Goal: Task Accomplishment & Management: Manage account settings

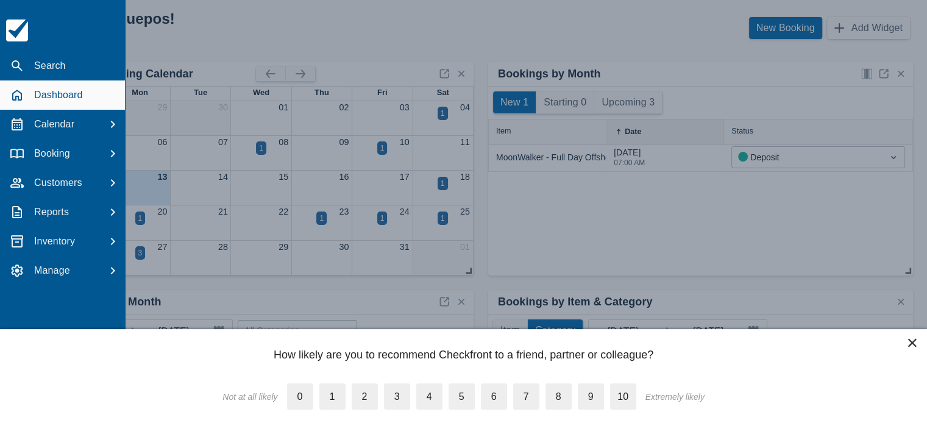
click at [909, 340] on button "×" at bounding box center [912, 343] width 12 height 20
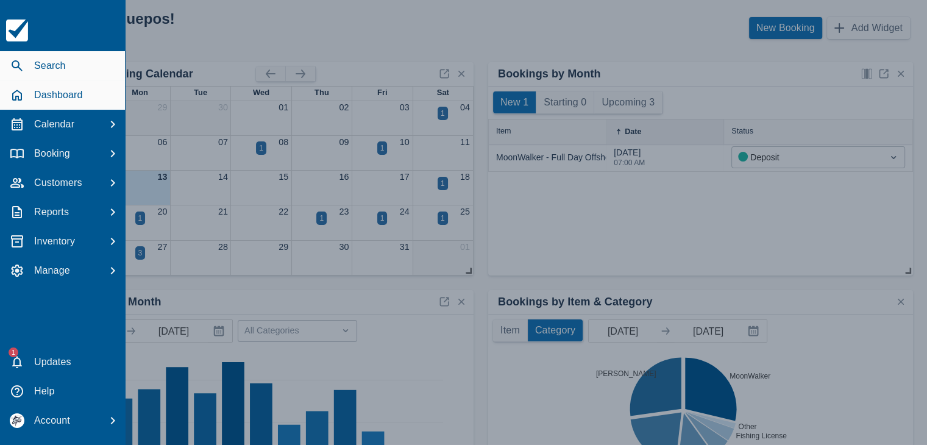
click at [18, 62] on icon "button" at bounding box center [17, 65] width 11 height 11
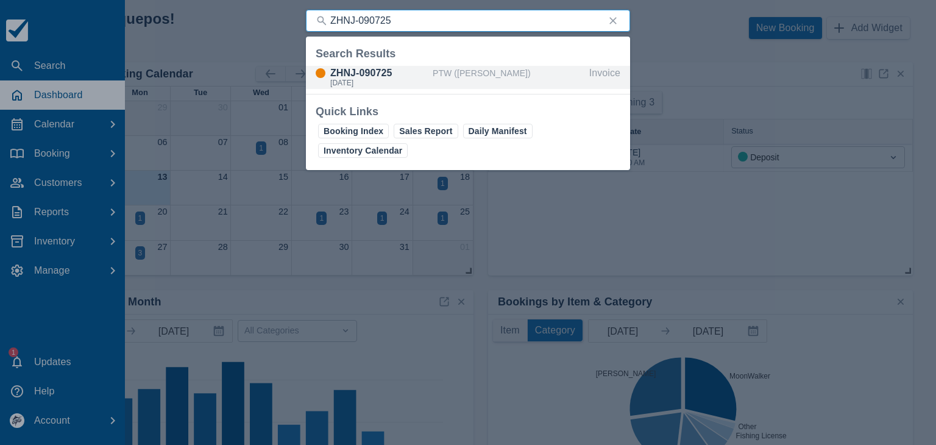
type input "ZHNJ-090725"
click at [374, 82] on div "[DATE]" at bounding box center [379, 82] width 98 height 7
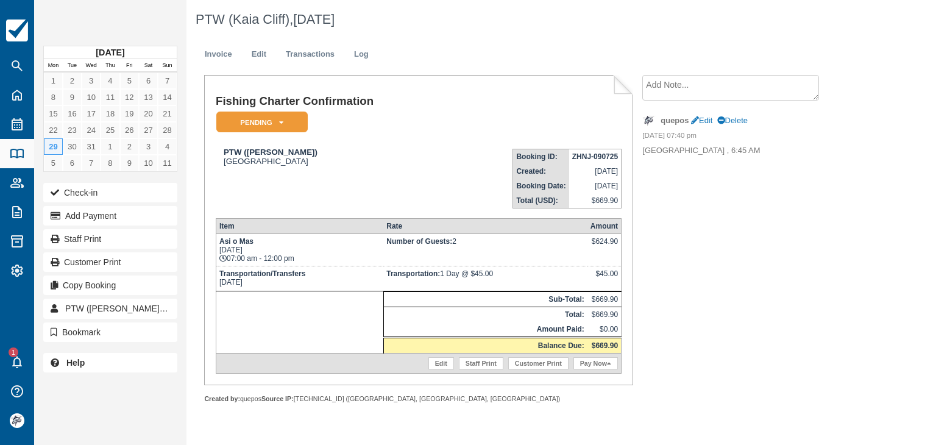
click at [581, 154] on strong "ZHNJ-090725" at bounding box center [595, 156] width 46 height 9
copy tbody "ZHNJ-090725"
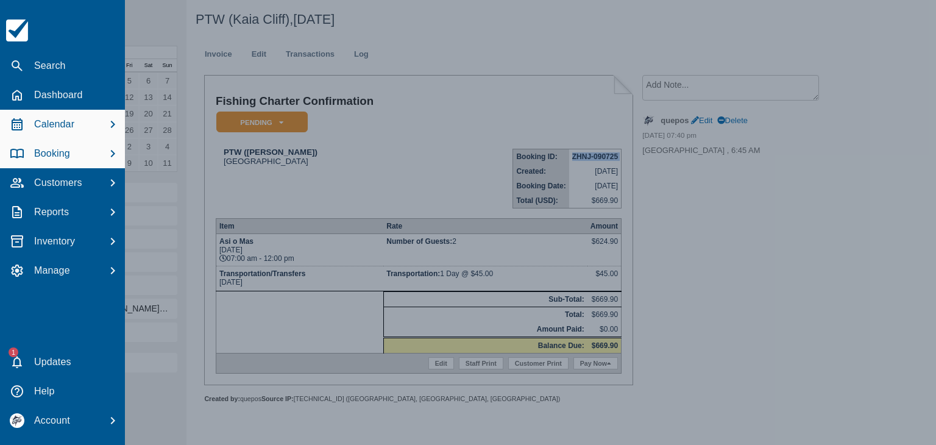
drag, startPoint x: 51, startPoint y: 118, endPoint x: 57, endPoint y: 120, distance: 6.4
click at [51, 118] on p "Calendar" at bounding box center [54, 124] width 40 height 15
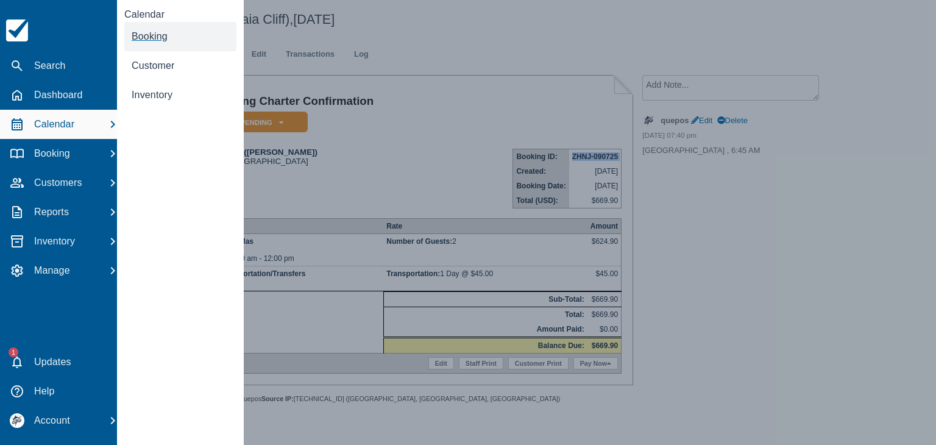
click at [148, 42] on link "Booking" at bounding box center [180, 36] width 112 height 29
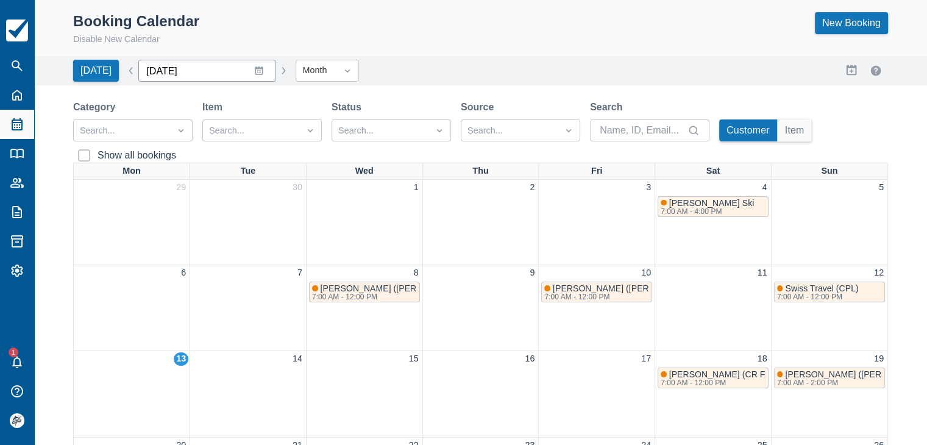
click at [251, 74] on input "October 2025" at bounding box center [207, 71] width 138 height 22
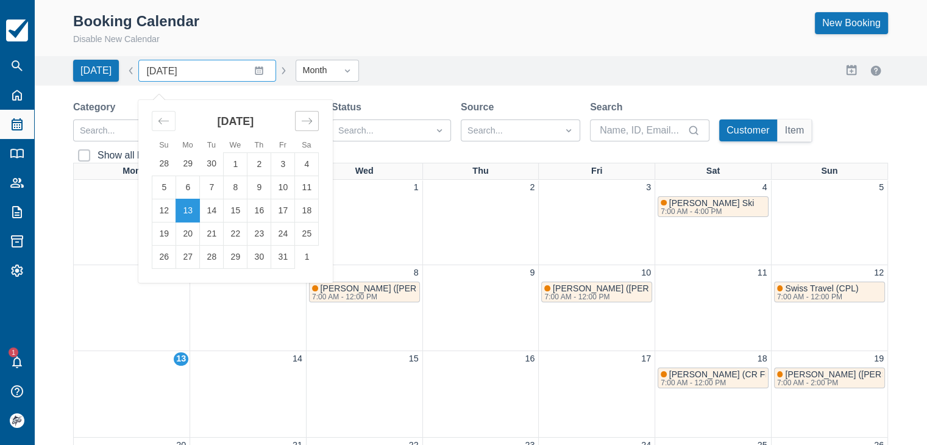
click at [308, 124] on div "Move forward to switch to the next month." at bounding box center [307, 121] width 24 height 20
click at [253, 163] on td "1" at bounding box center [259, 163] width 24 height 23
type input "January 2026"
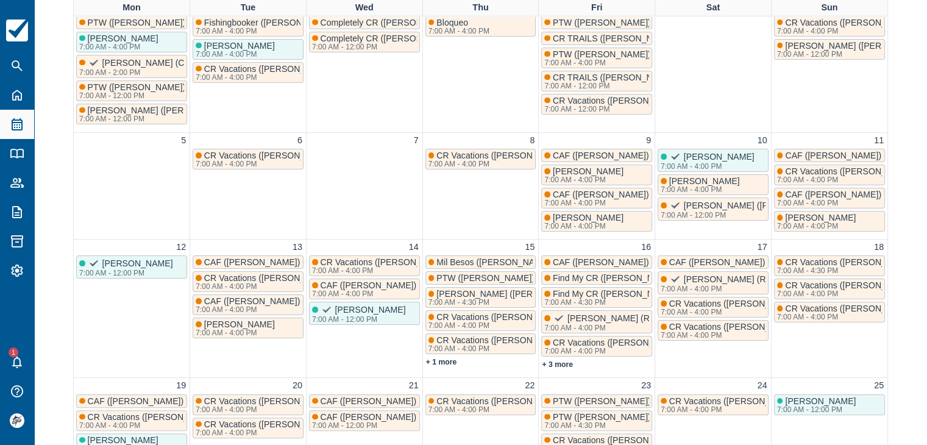
scroll to position [17, 0]
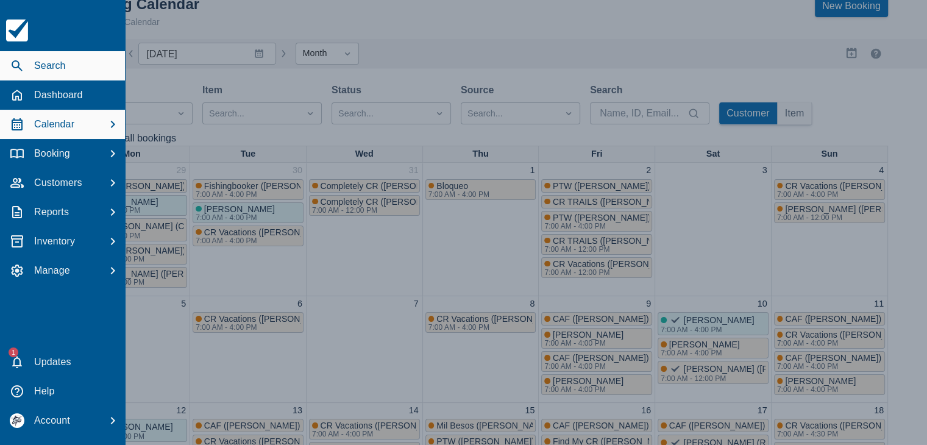
click at [13, 61] on icon "button" at bounding box center [17, 65] width 11 height 11
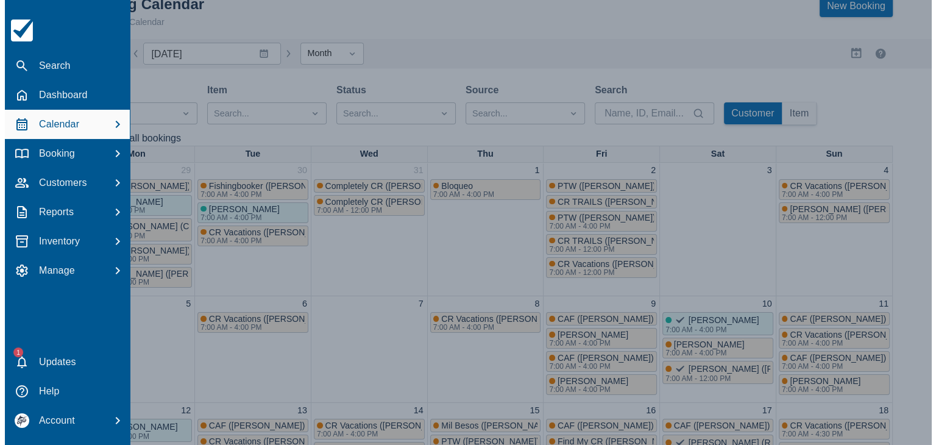
scroll to position [0, 0]
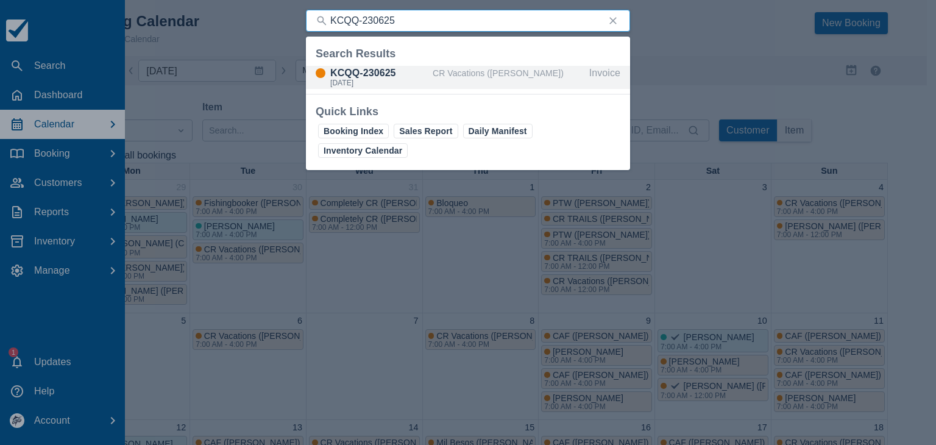
type input "KCQQ-230625"
click at [378, 87] on div "[DATE]" at bounding box center [379, 82] width 98 height 7
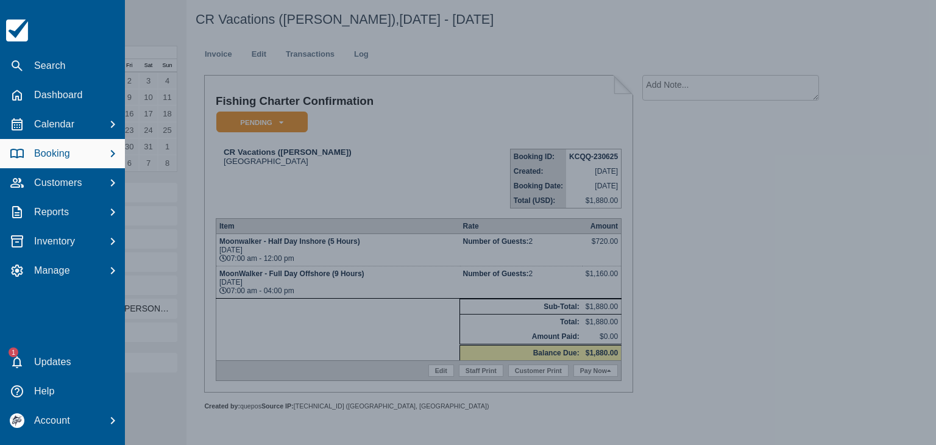
drag, startPoint x: 24, startPoint y: 69, endPoint x: 41, endPoint y: 69, distance: 17.7
click at [24, 69] on icon "button" at bounding box center [17, 66] width 15 height 15
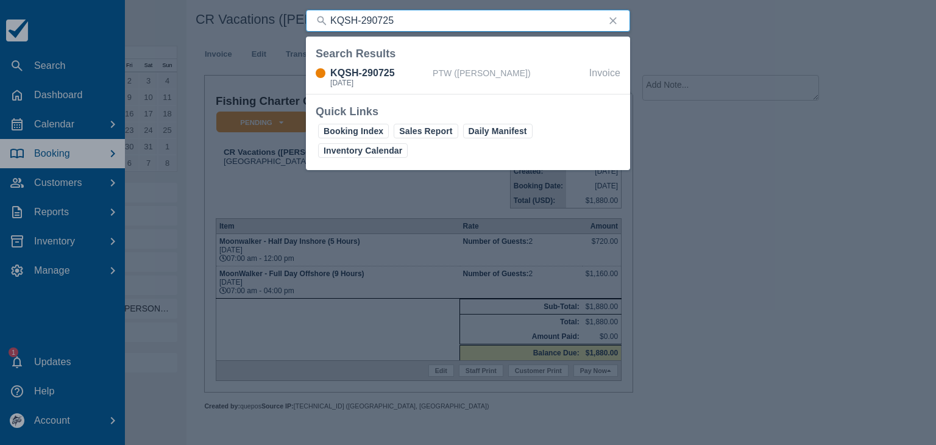
type input "KQSH-290725"
click at [374, 76] on div "KQSH-290725" at bounding box center [379, 73] width 98 height 15
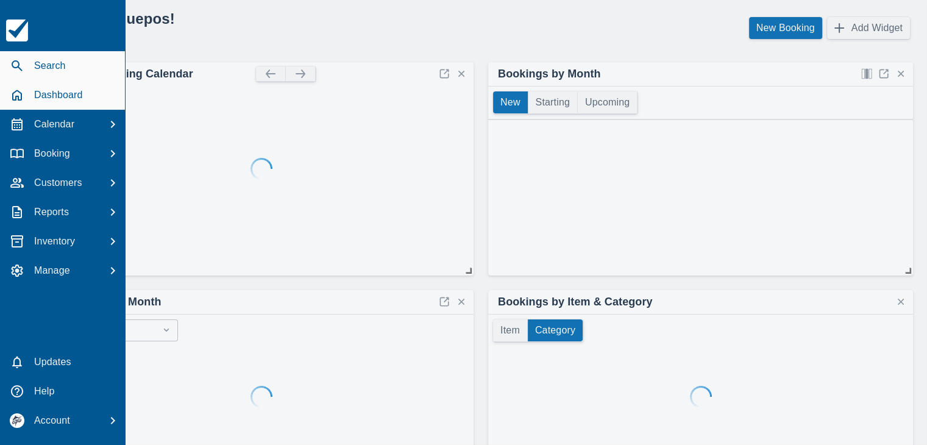
click at [18, 65] on icon "button" at bounding box center [17, 65] width 11 height 11
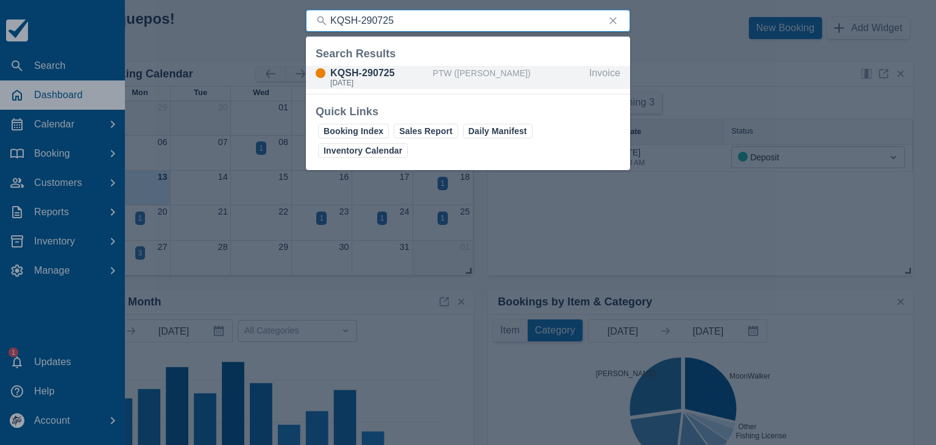
type input "KQSH-290725"
click at [410, 86] on div "[DATE]" at bounding box center [379, 82] width 98 height 7
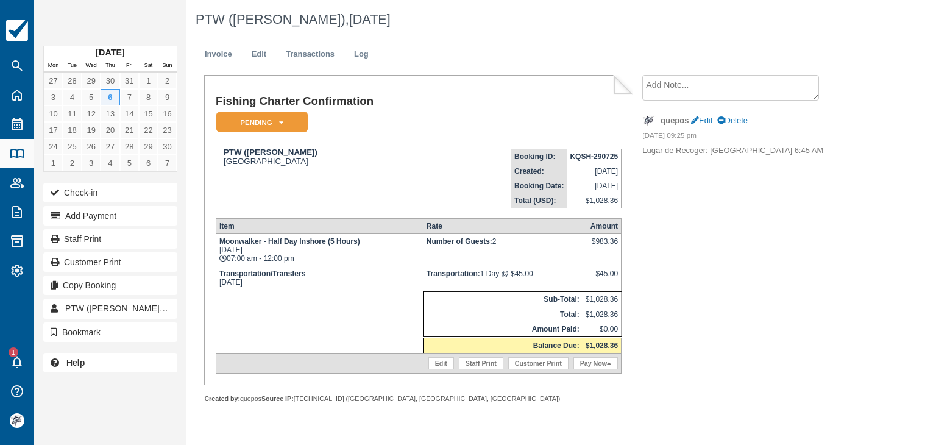
click at [578, 153] on strong "KQSH-290725" at bounding box center [594, 156] width 48 height 9
copy tbody "KQSH-290725"
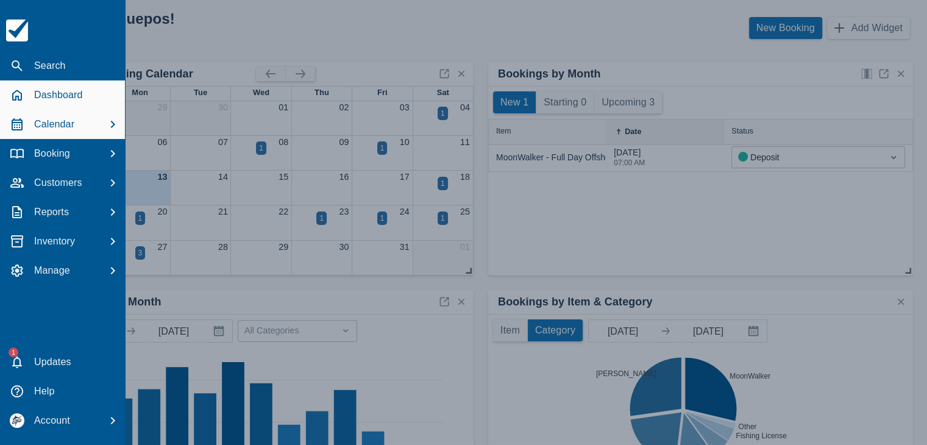
click at [40, 130] on p "Calendar" at bounding box center [54, 124] width 40 height 15
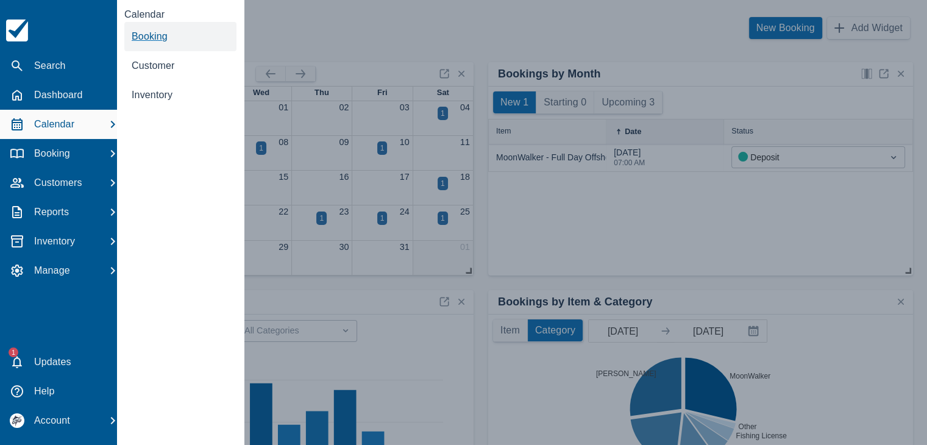
click at [157, 37] on span "Booking" at bounding box center [150, 36] width 36 height 10
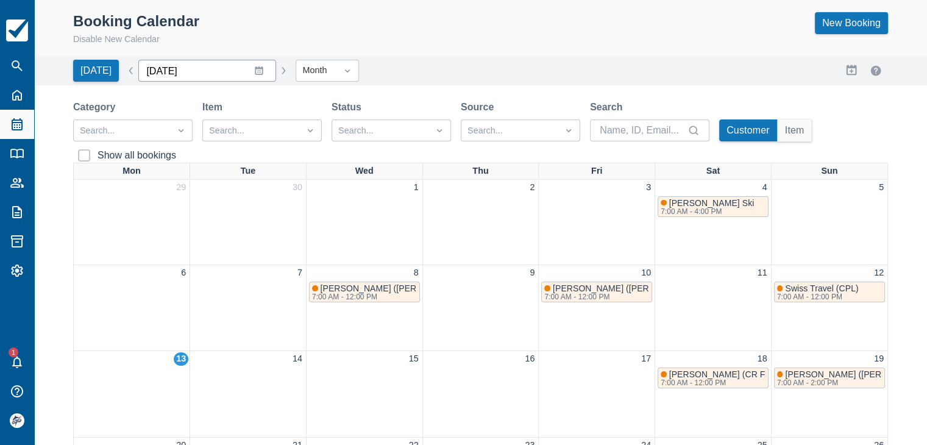
click at [252, 73] on input "October 2025" at bounding box center [207, 71] width 138 height 22
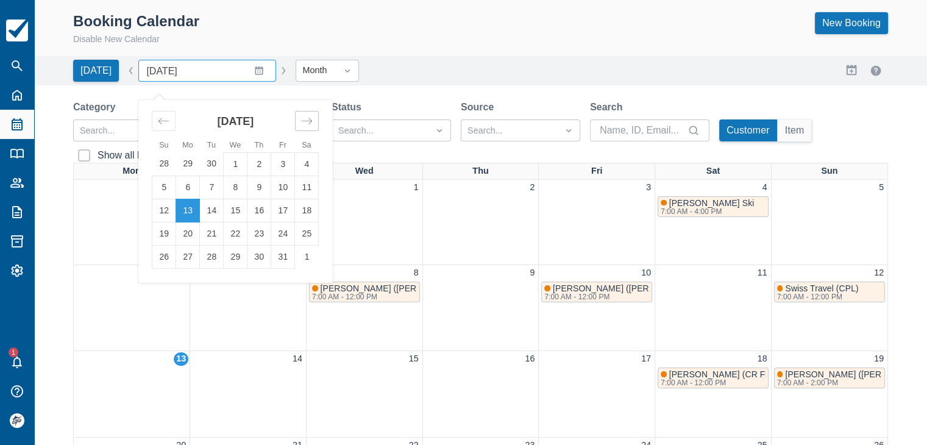
click at [302, 124] on icon "Move forward to switch to the next month." at bounding box center [307, 121] width 12 height 12
click at [180, 163] on td "1" at bounding box center [188, 163] width 24 height 23
type input "[DATE]"
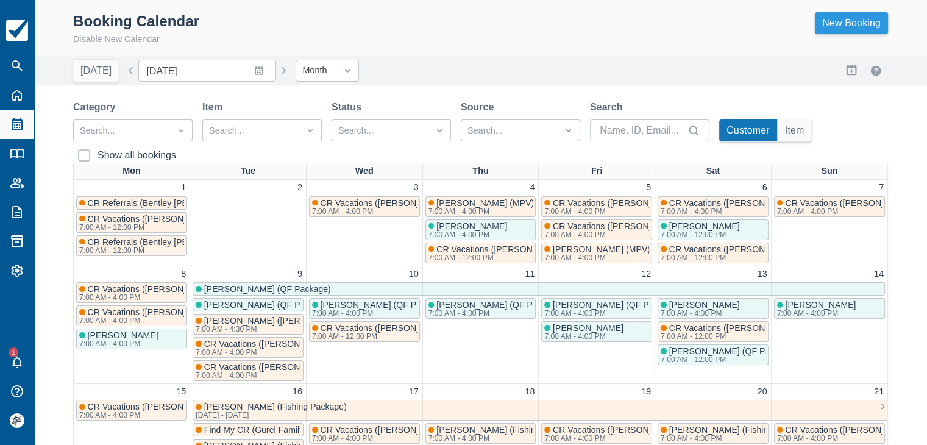
click at [841, 16] on link "New Booking" at bounding box center [851, 23] width 73 height 22
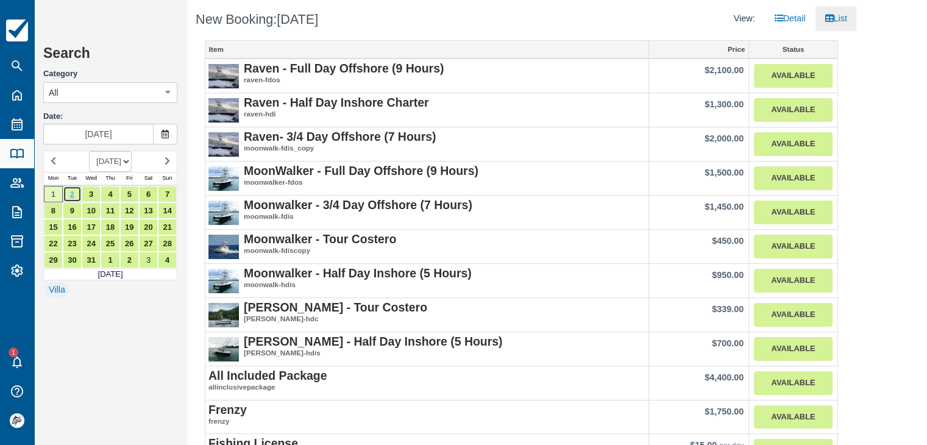
click at [75, 193] on link "2" at bounding box center [72, 194] width 19 height 16
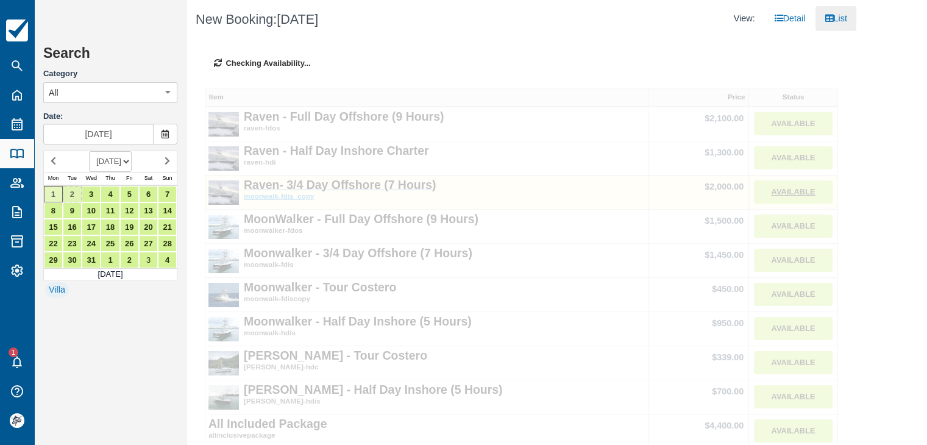
type input "Dec 02 2025"
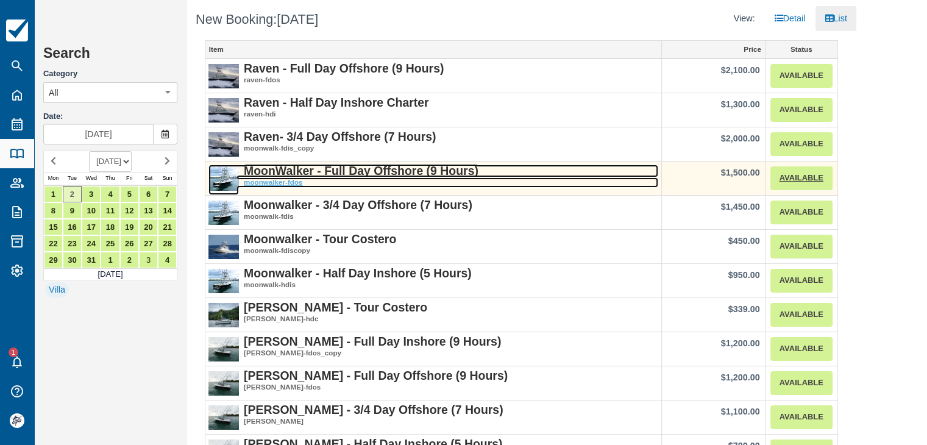
click at [371, 165] on strong "MoonWalker - Full Day Offshore (9 Hours)" at bounding box center [361, 170] width 235 height 13
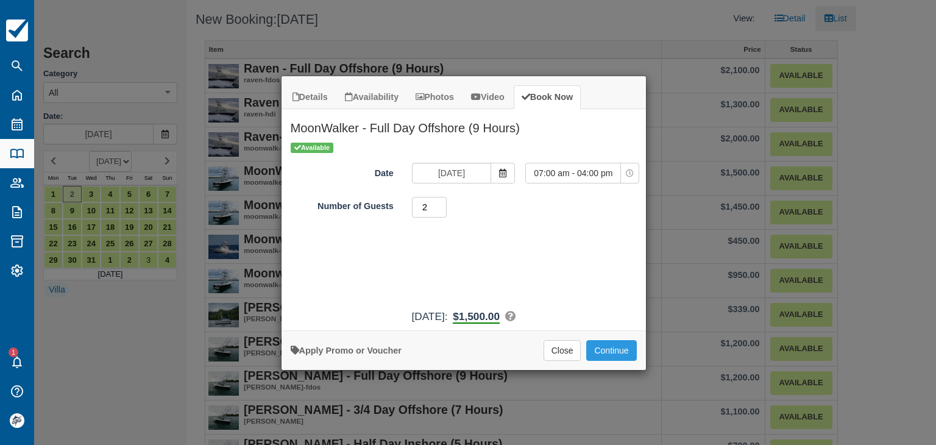
drag, startPoint x: 441, startPoint y: 203, endPoint x: 455, endPoint y: 214, distance: 17.8
type input "2"
click at [441, 203] on input "2" at bounding box center [429, 207] width 35 height 21
click at [619, 354] on button "Continue" at bounding box center [611, 350] width 50 height 21
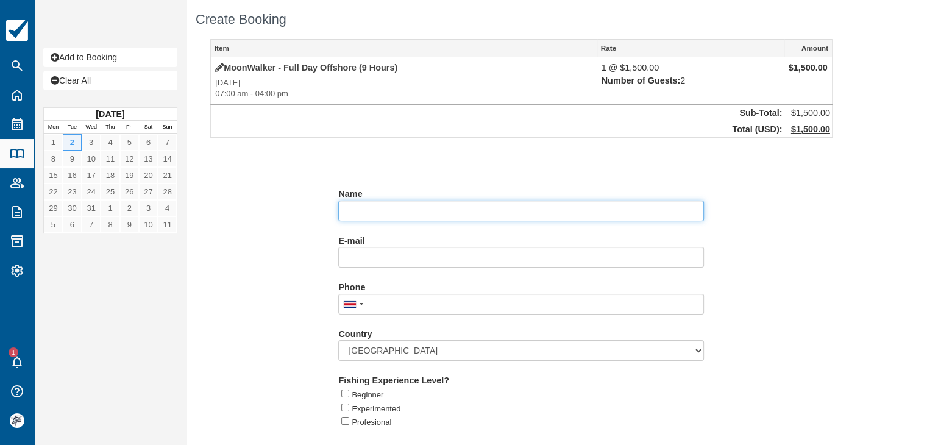
click at [369, 215] on input "Name" at bounding box center [521, 211] width 366 height 21
paste input "[PERSON_NAME]"
type input "Costa Ride CR ([PERSON_NAME])"
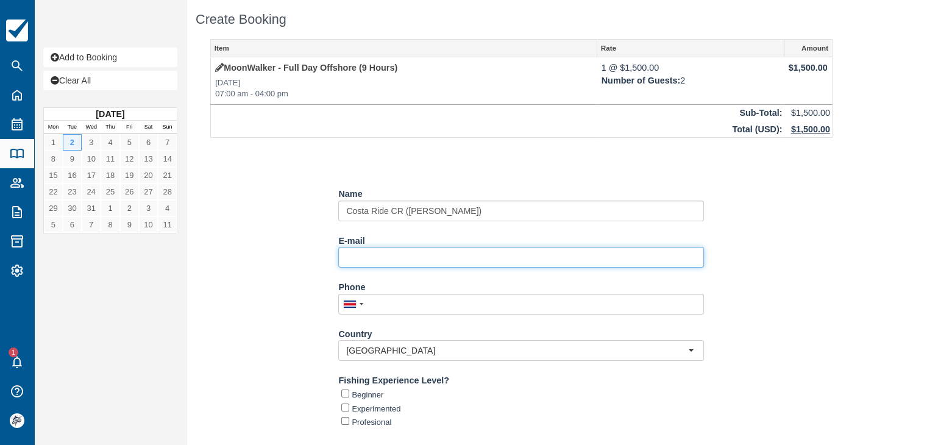
drag, startPoint x: 375, startPoint y: 253, endPoint x: 371, endPoint y: 260, distance: 8.2
click at [374, 254] on input "E-mail" at bounding box center [521, 257] width 366 height 21
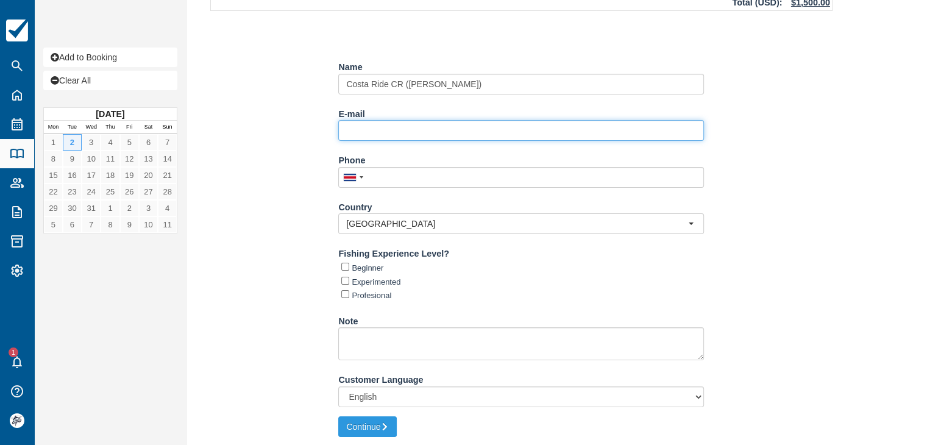
scroll to position [128, 0]
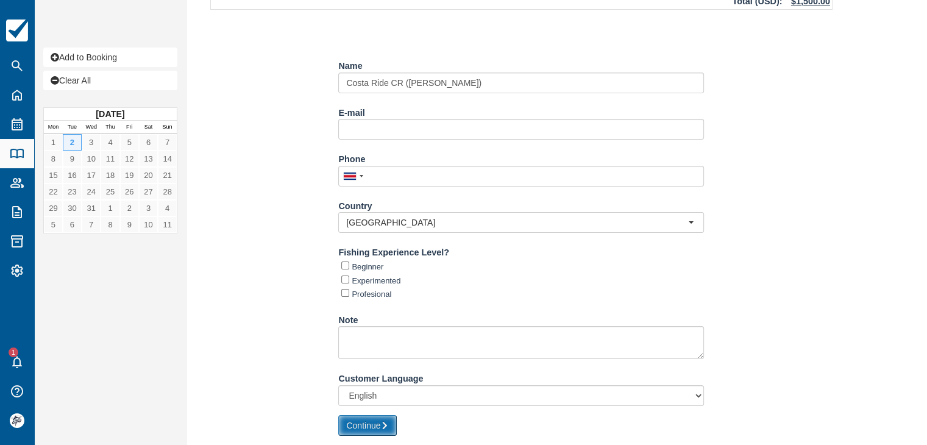
click at [381, 428] on button "Continue" at bounding box center [367, 425] width 59 height 21
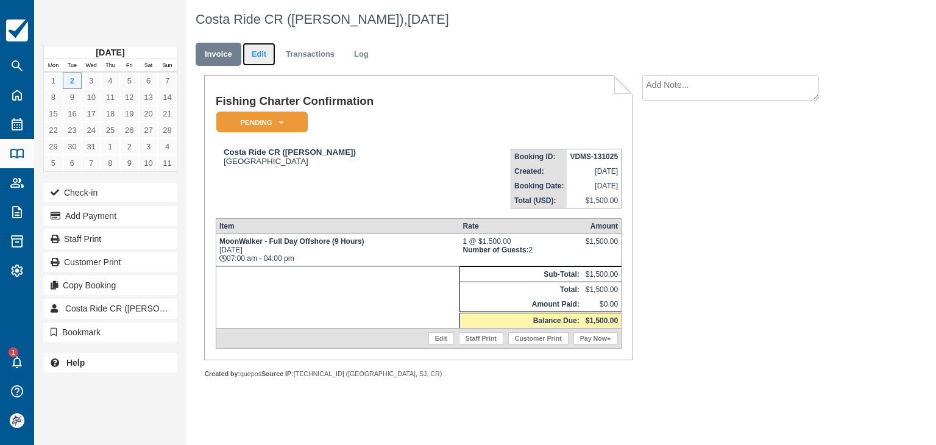
click at [263, 57] on link "Edit" at bounding box center [259, 55] width 33 height 24
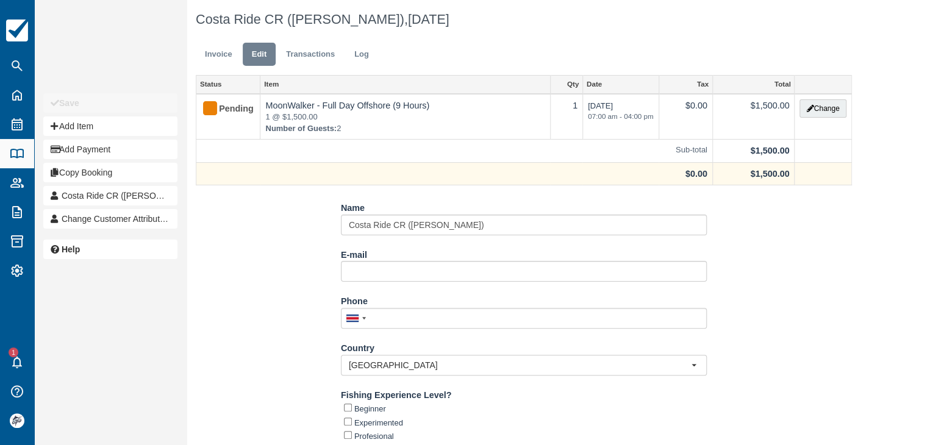
click at [512, 174] on td "$0.00" at bounding box center [454, 173] width 516 height 23
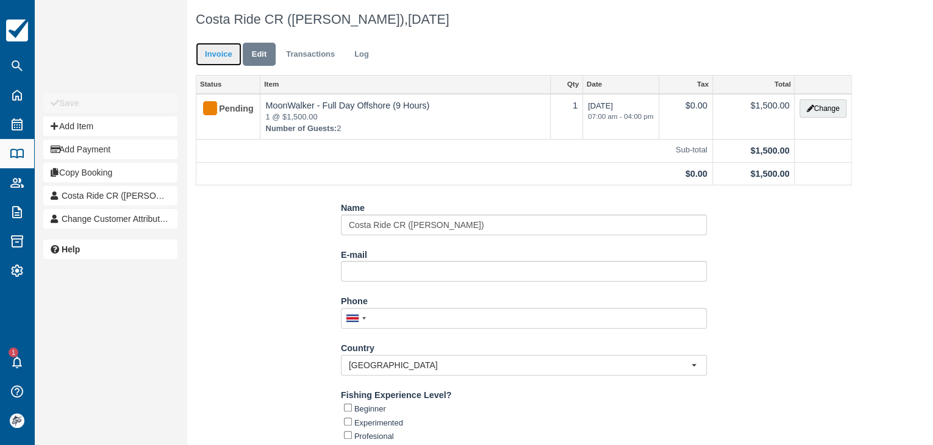
click at [213, 56] on link "Invoice" at bounding box center [219, 55] width 46 height 24
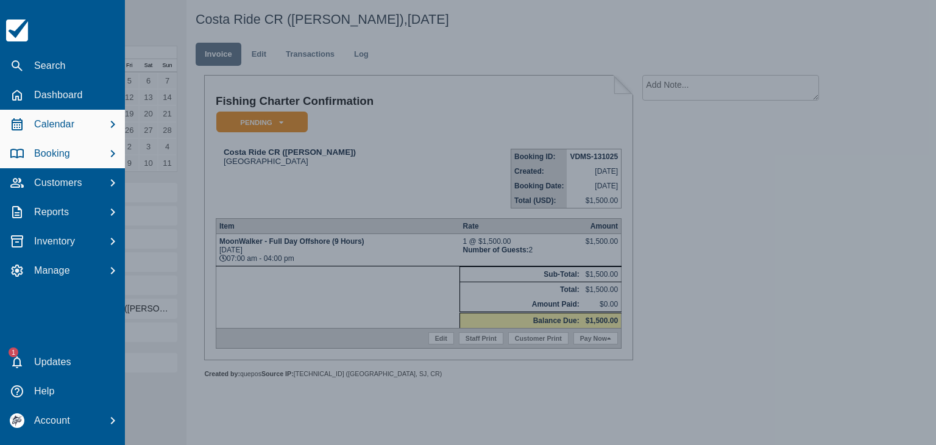
click at [51, 127] on p "Calendar" at bounding box center [54, 124] width 40 height 15
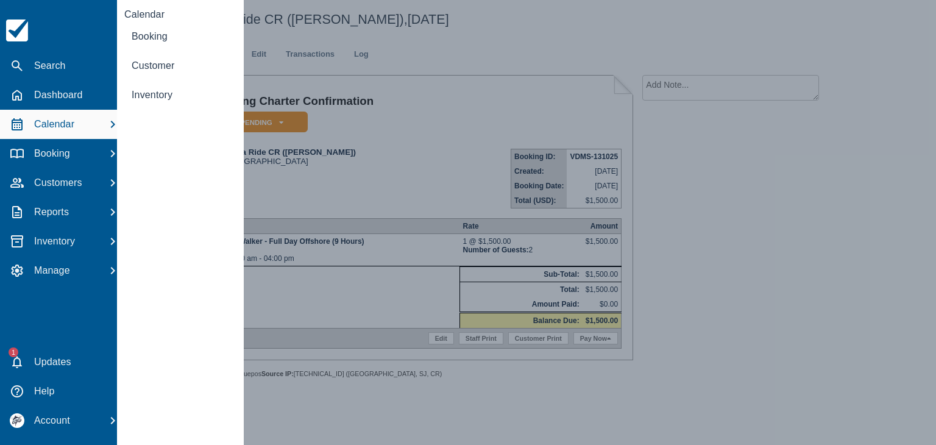
click at [441, 134] on div at bounding box center [468, 222] width 936 height 445
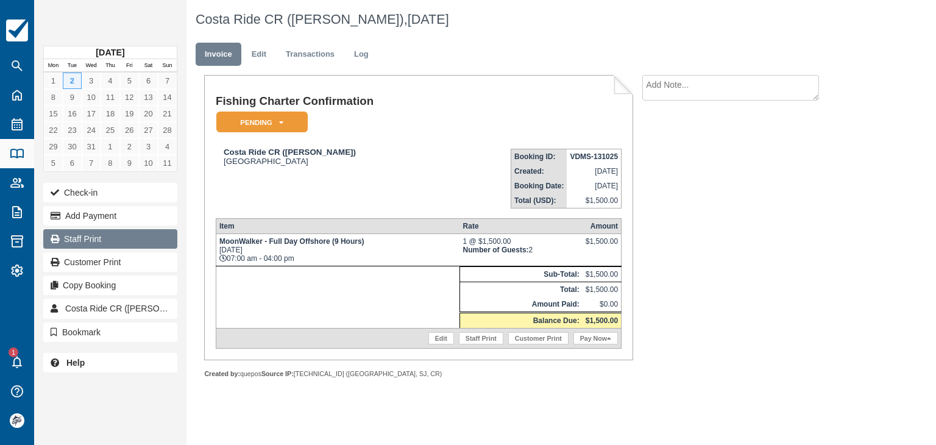
click at [96, 238] on link "Staff Print" at bounding box center [110, 239] width 134 height 20
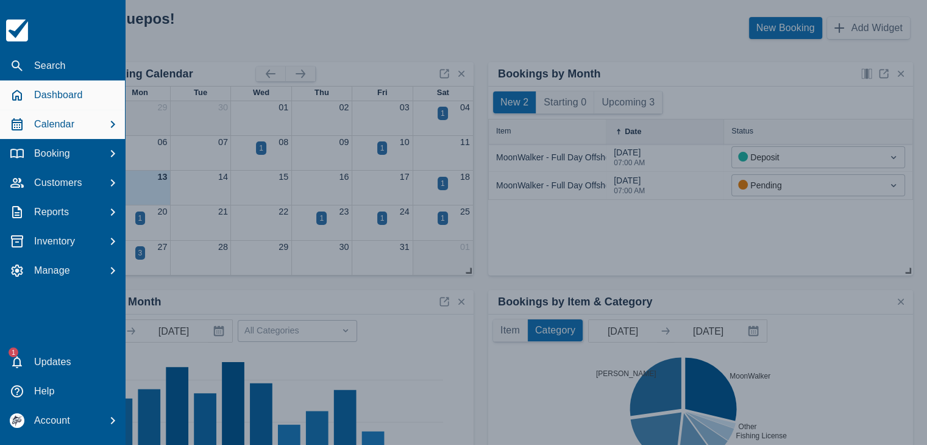
drag, startPoint x: 27, startPoint y: 126, endPoint x: 40, endPoint y: 127, distance: 12.8
click at [27, 127] on div "Calendar" at bounding box center [62, 124] width 115 height 23
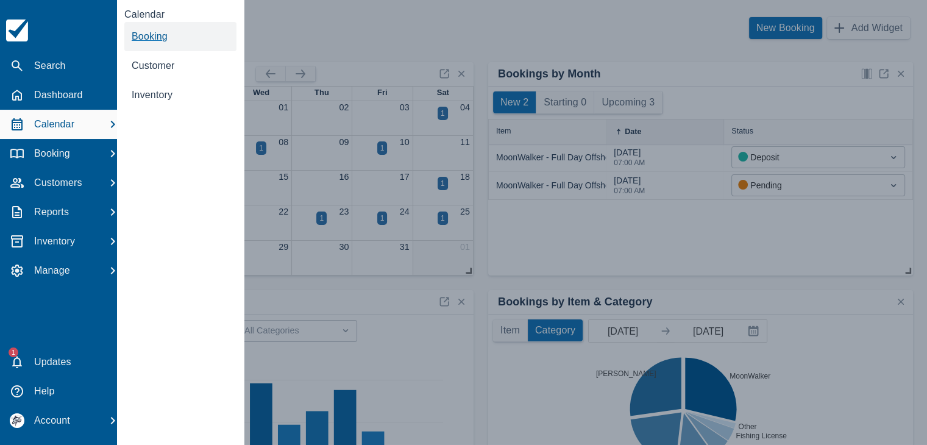
click at [151, 35] on span "Booking" at bounding box center [150, 36] width 36 height 10
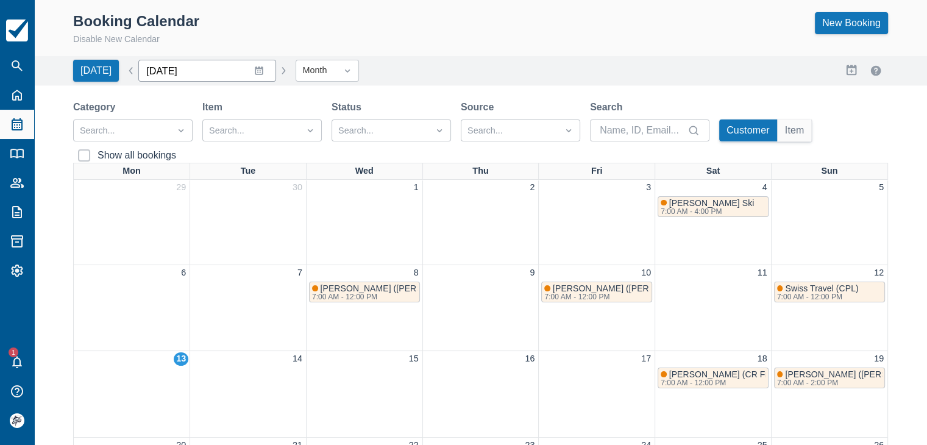
click at [252, 77] on input "[DATE]" at bounding box center [207, 71] width 138 height 22
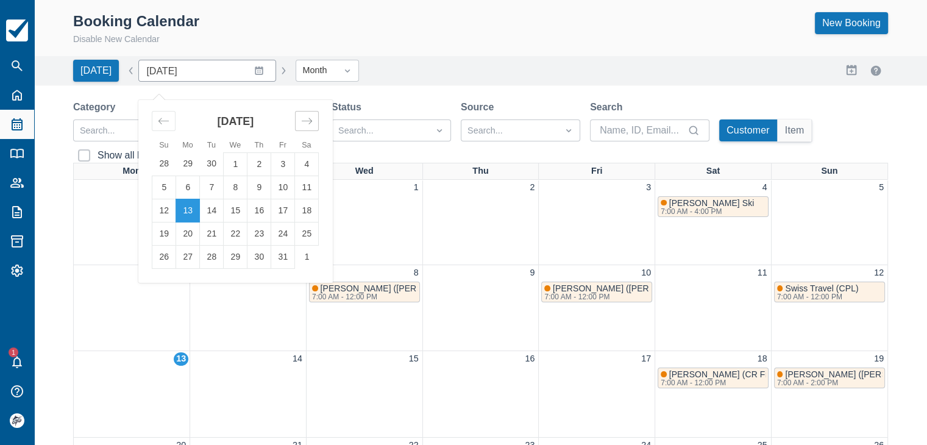
click at [309, 121] on div "Move forward to switch to the next month." at bounding box center [307, 121] width 24 height 20
click at [309, 120] on div "Move forward to switch to the next month." at bounding box center [307, 121] width 24 height 20
click at [165, 164] on td "1" at bounding box center [164, 163] width 24 height 23
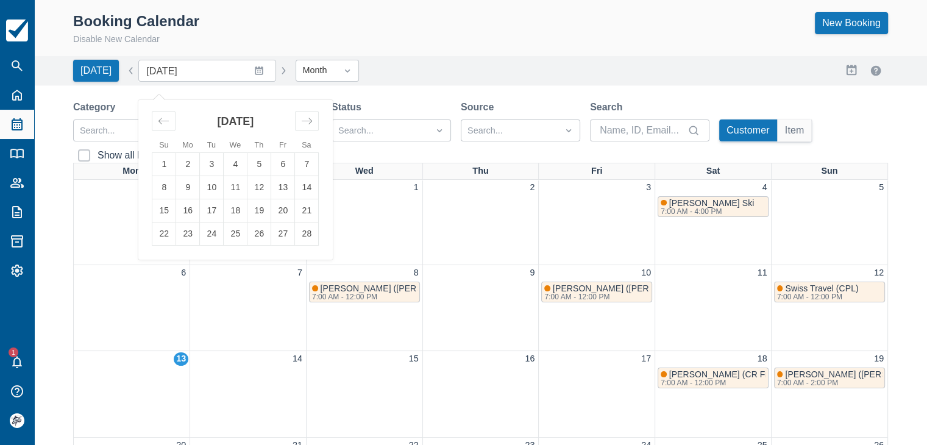
type input "[DATE]"
